Goal: Task Accomplishment & Management: Manage account settings

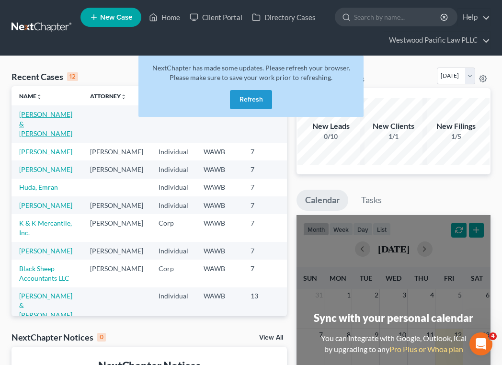
click at [39, 126] on link "[PERSON_NAME] & [PERSON_NAME]" at bounding box center [45, 123] width 53 height 27
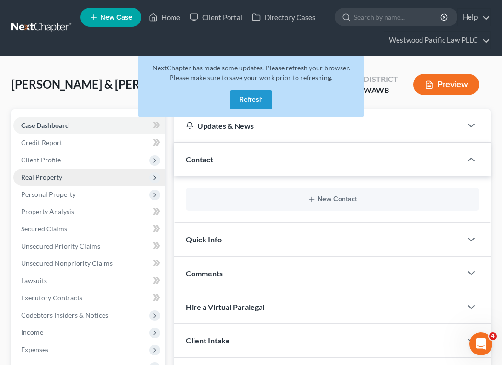
click at [68, 181] on span "Real Property" at bounding box center [88, 177] width 151 height 17
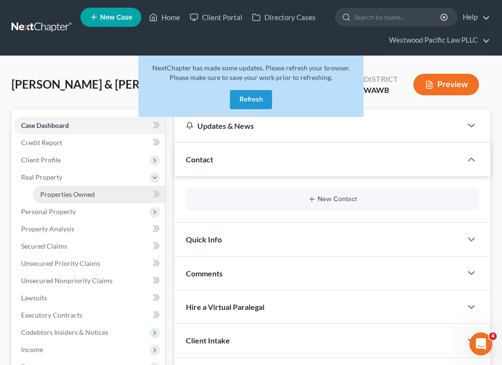
click at [75, 195] on span "Properties Owned" at bounding box center [67, 194] width 55 height 8
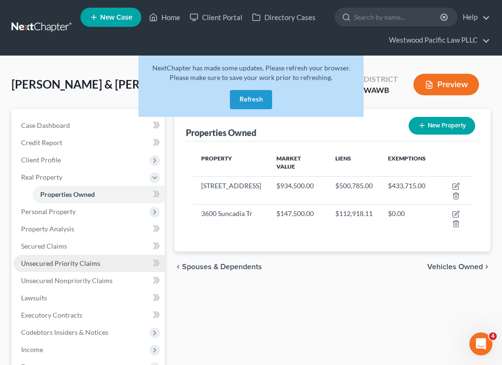
scroll to position [23, 0]
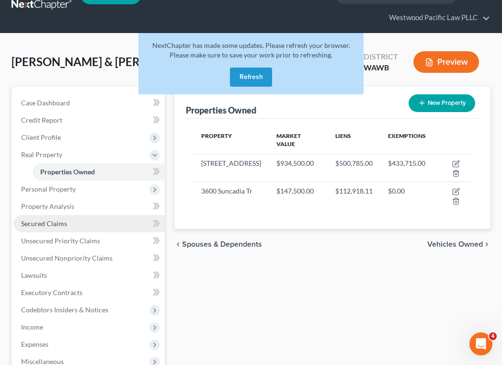
click at [62, 225] on span "Secured Claims" at bounding box center [44, 223] width 46 height 8
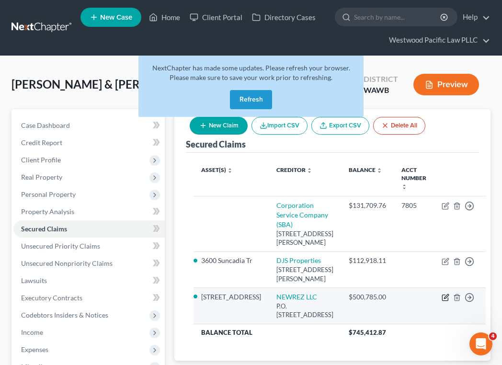
click at [444, 295] on icon "button" at bounding box center [446, 297] width 4 height 4
select select "4"
select select "2"
select select "0"
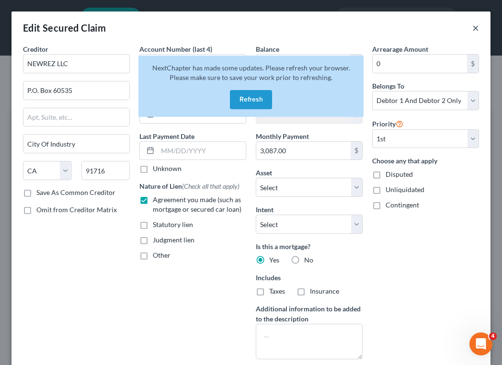
click at [475, 28] on button "×" at bounding box center [475, 27] width 7 height 11
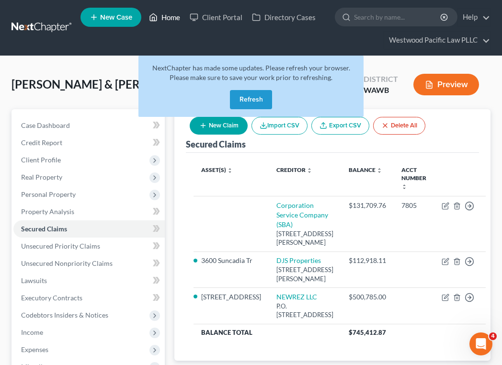
click at [170, 22] on link "Home" at bounding box center [164, 17] width 41 height 17
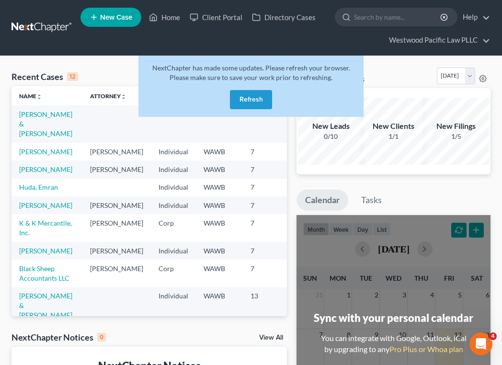
click at [260, 101] on button "Refresh" at bounding box center [251, 99] width 42 height 19
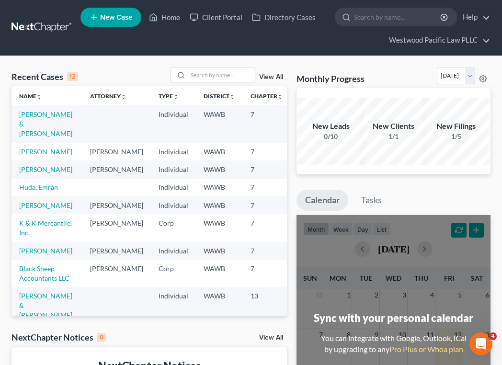
scroll to position [11, 0]
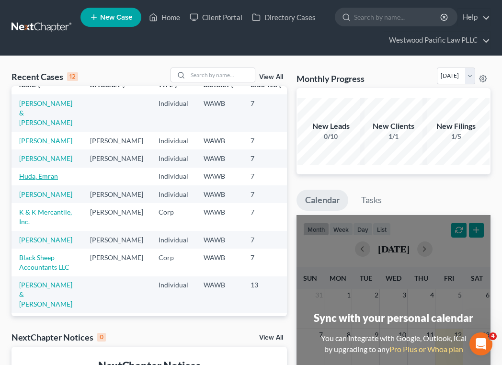
click at [29, 180] on link "Huda, Emran" at bounding box center [38, 176] width 39 height 8
